Goal: Information Seeking & Learning: Understand process/instructions

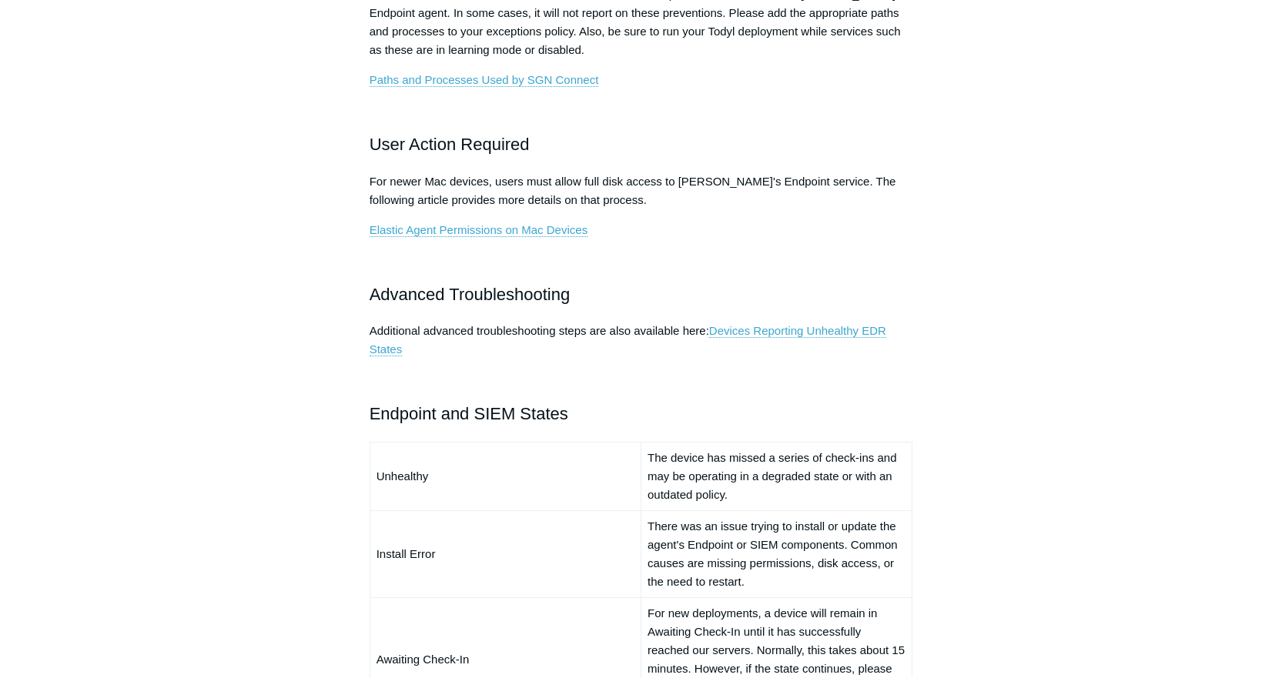
scroll to position [754, 0]
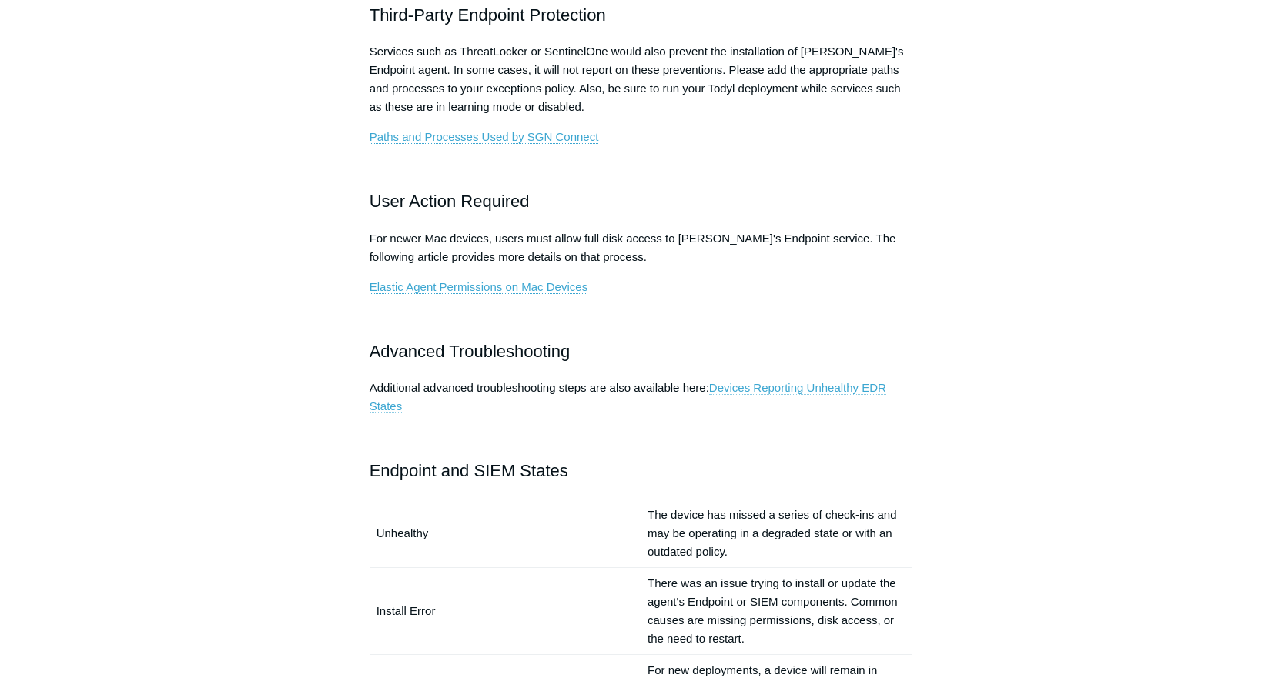
click at [834, 385] on link "Devices Reporting Unhealthy EDR States" at bounding box center [628, 397] width 517 height 32
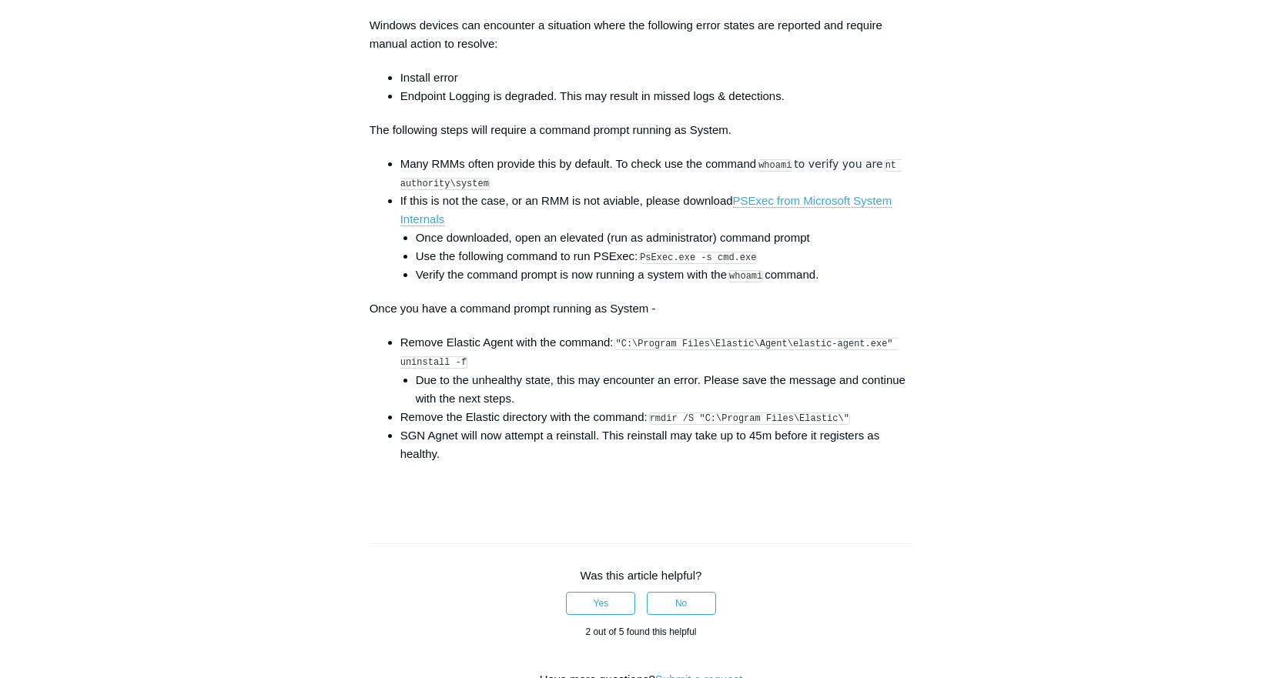
scroll to position [2309, 0]
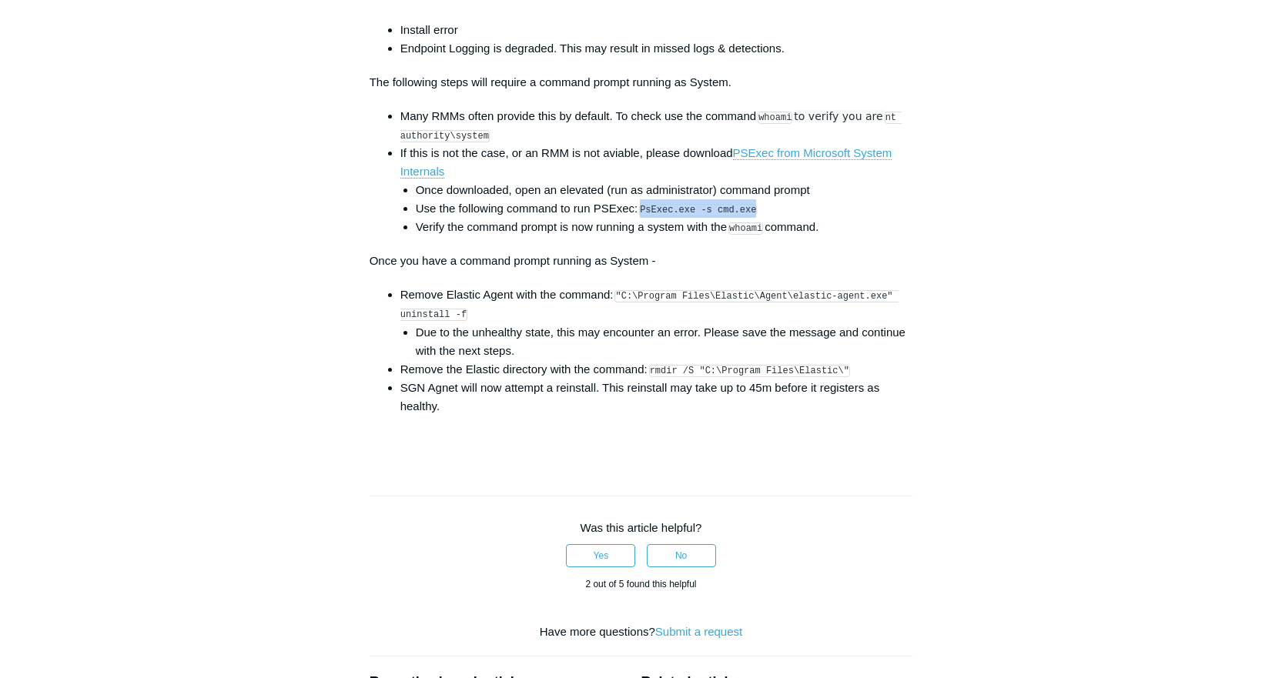
drag, startPoint x: 644, startPoint y: 226, endPoint x: 757, endPoint y: 220, distance: 113.3
click at [757, 218] on li "Use the following command to run PSExec: PsExec.exe -s cmd.exe" at bounding box center [664, 208] width 497 height 18
copy code "PsExec.exe -s cmd.exe"
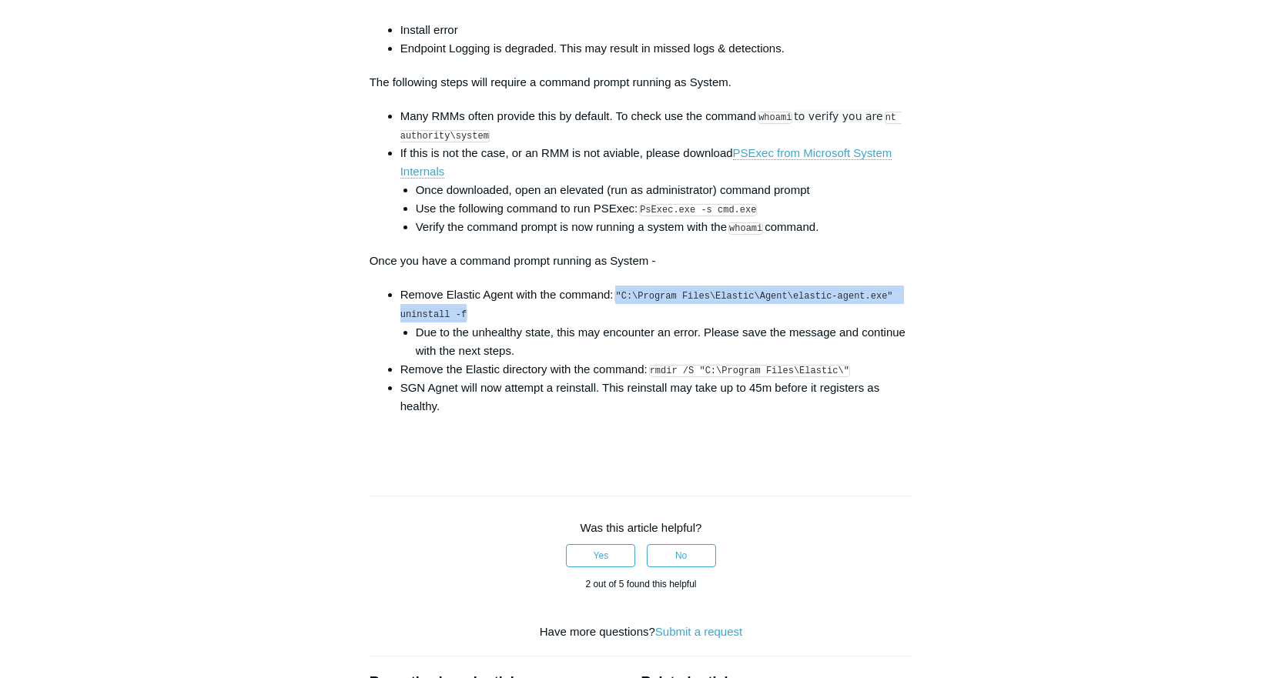
drag, startPoint x: 619, startPoint y: 309, endPoint x: 627, endPoint y: 327, distance: 19.3
click at [627, 327] on li "Remove Elastic Agent with the command: "C:\Program Files\Elastic\Agent\elastic-…" at bounding box center [656, 323] width 513 height 74
copy code ""C:\Program Files\Elastic\Agent\elastic-agent.exe" uninstall -f"
